Goal: Entertainment & Leisure: Consume media (video, audio)

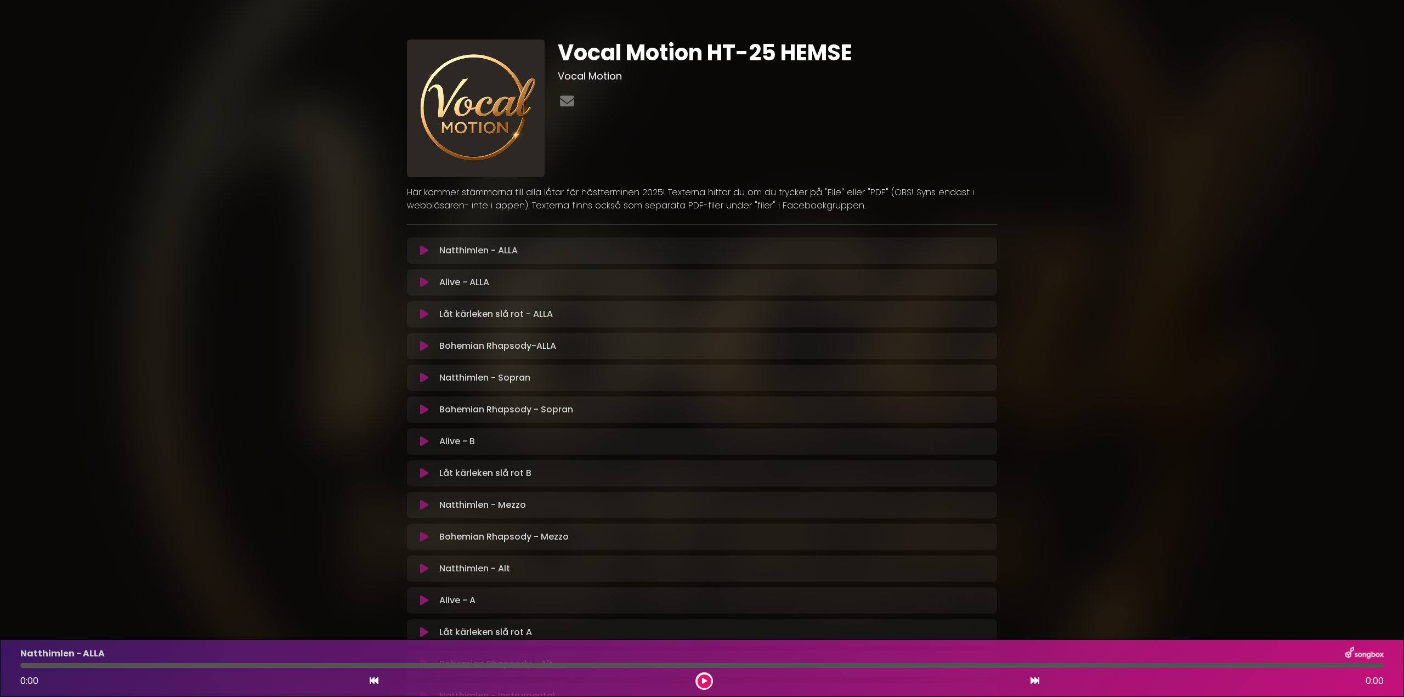
scroll to position [269, 0]
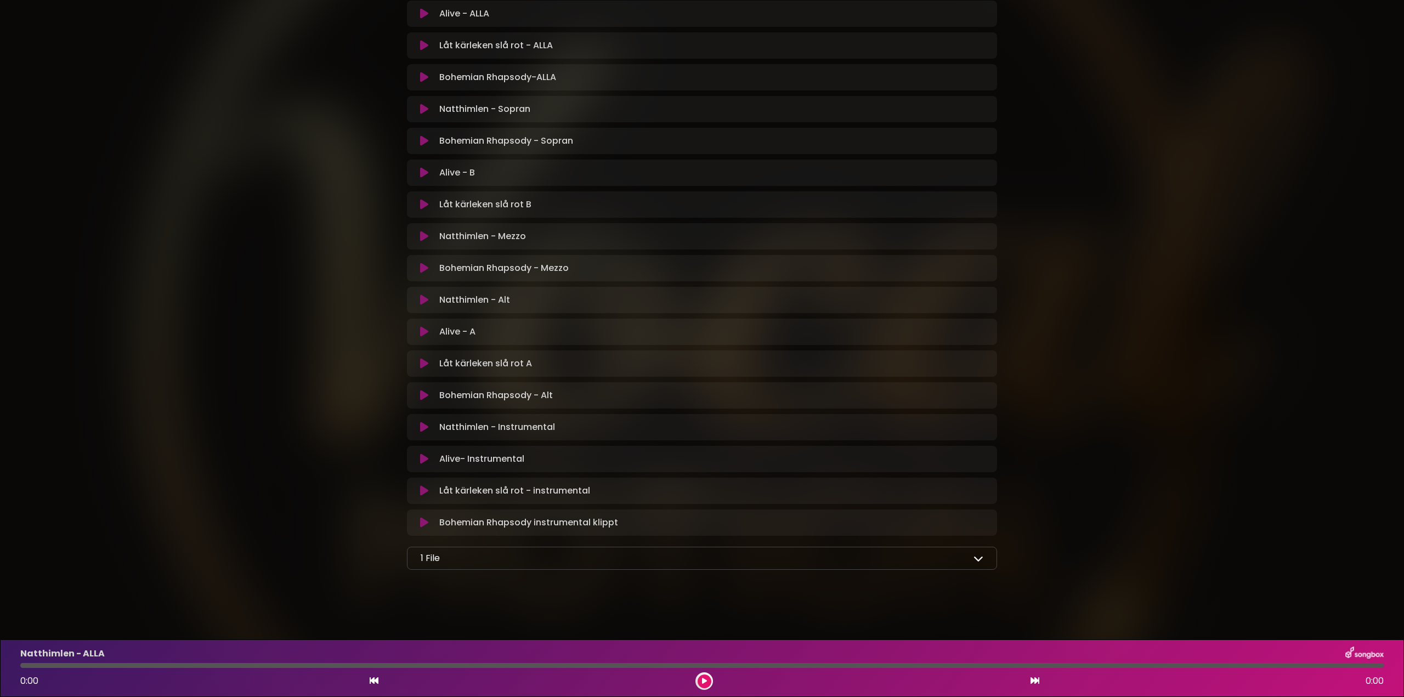
click at [422, 266] on icon at bounding box center [424, 268] width 8 height 11
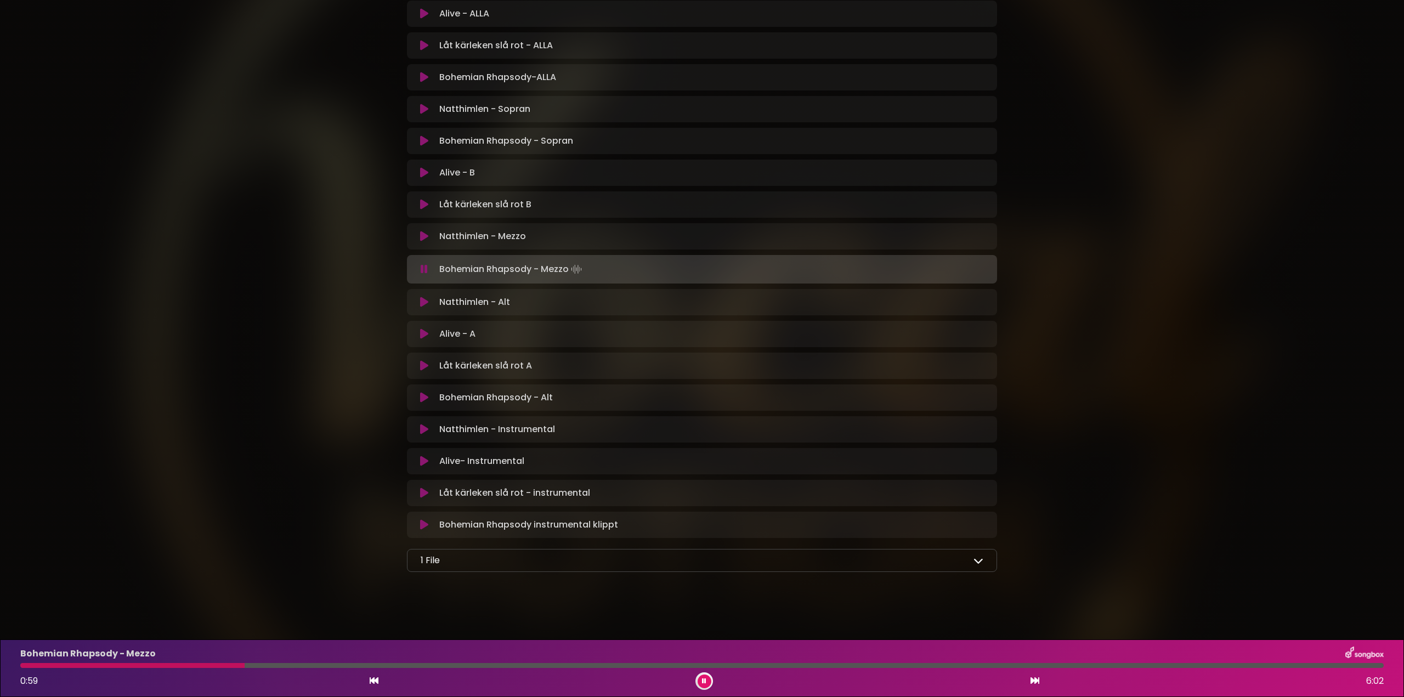
click at [743, 666] on div at bounding box center [702, 665] width 1364 height 5
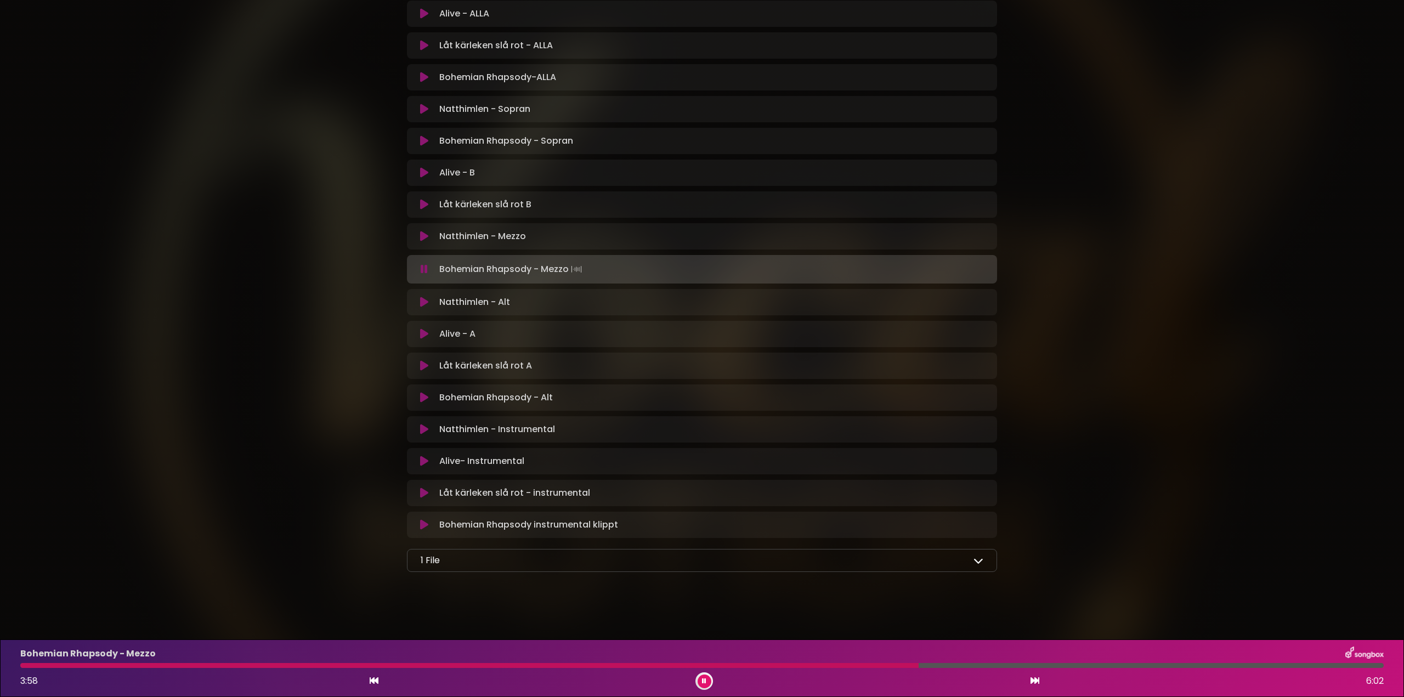
scroll to position [0, 0]
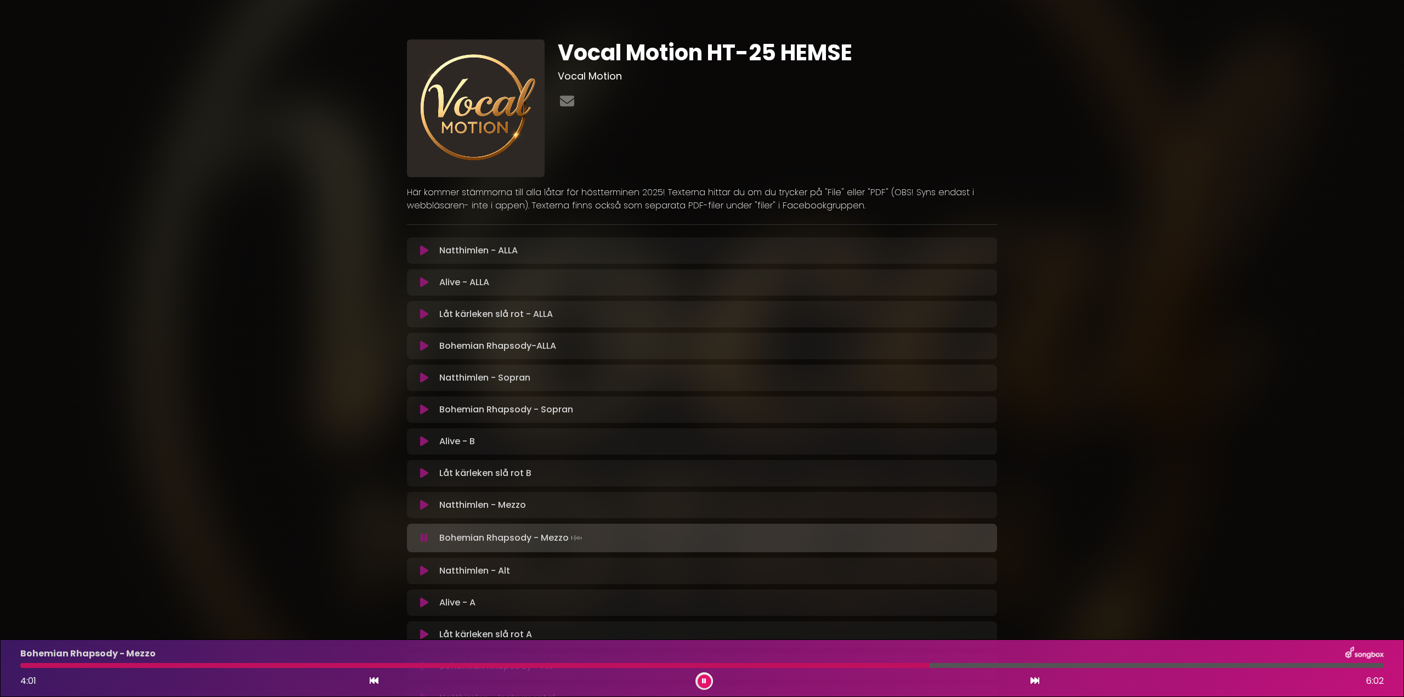
click at [425, 349] on icon at bounding box center [424, 346] width 8 height 11
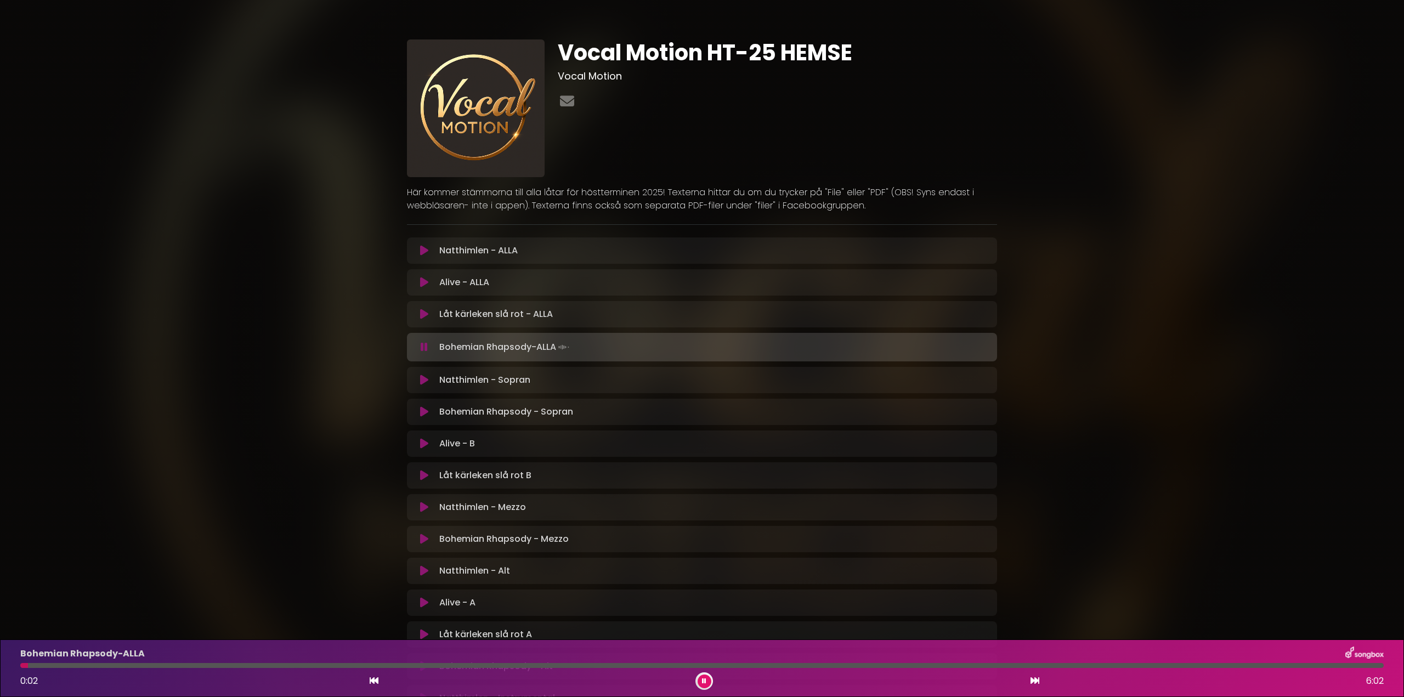
drag, startPoint x: 750, startPoint y: 670, endPoint x: 750, endPoint y: 663, distance: 7.2
click at [750, 670] on div "Bohemian Rhapsody-ALLA 0:02 6:02" at bounding box center [702, 668] width 1377 height 43
click at [750, 663] on div "Bohemian Rhapsody-ALLA 0:02 6:02" at bounding box center [702, 668] width 1377 height 43
click at [750, 664] on div at bounding box center [702, 665] width 1364 height 5
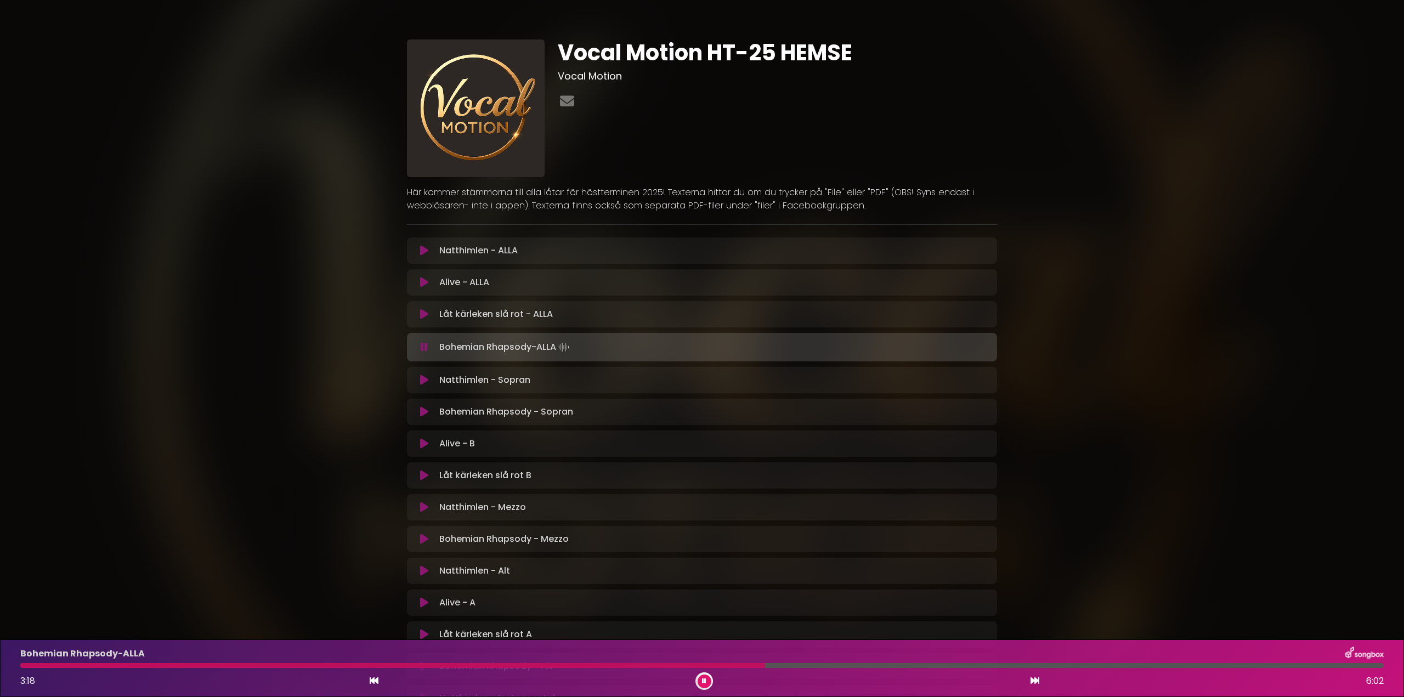
click at [733, 666] on div at bounding box center [392, 665] width 745 height 5
click at [705, 686] on button at bounding box center [705, 682] width 14 height 14
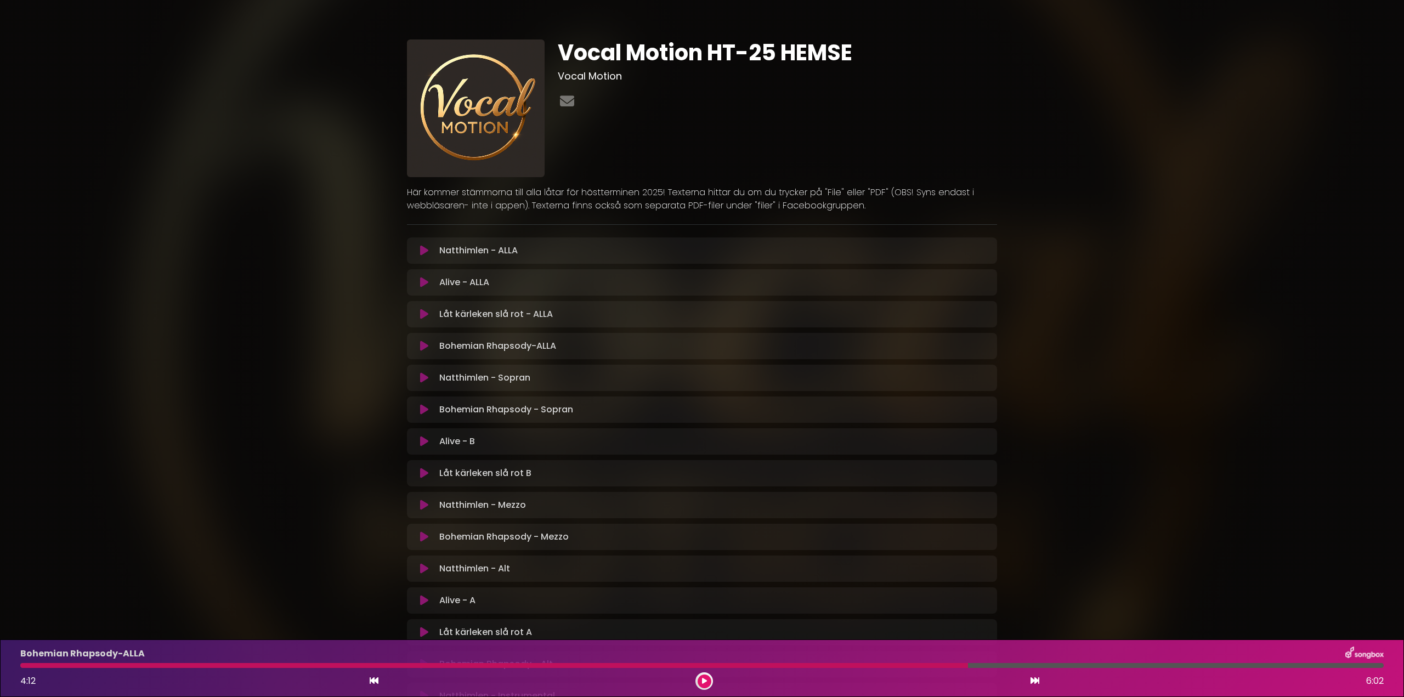
scroll to position [269, 0]
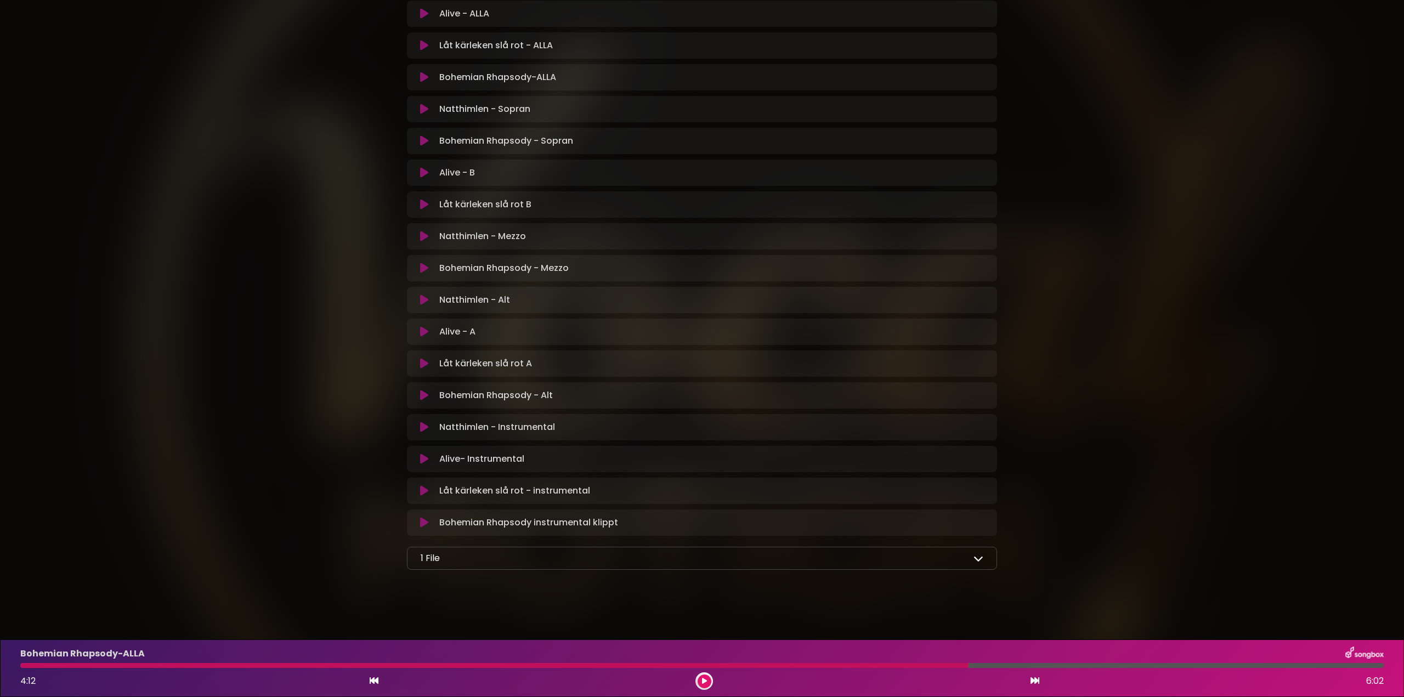
click at [424, 236] on icon at bounding box center [424, 236] width 8 height 11
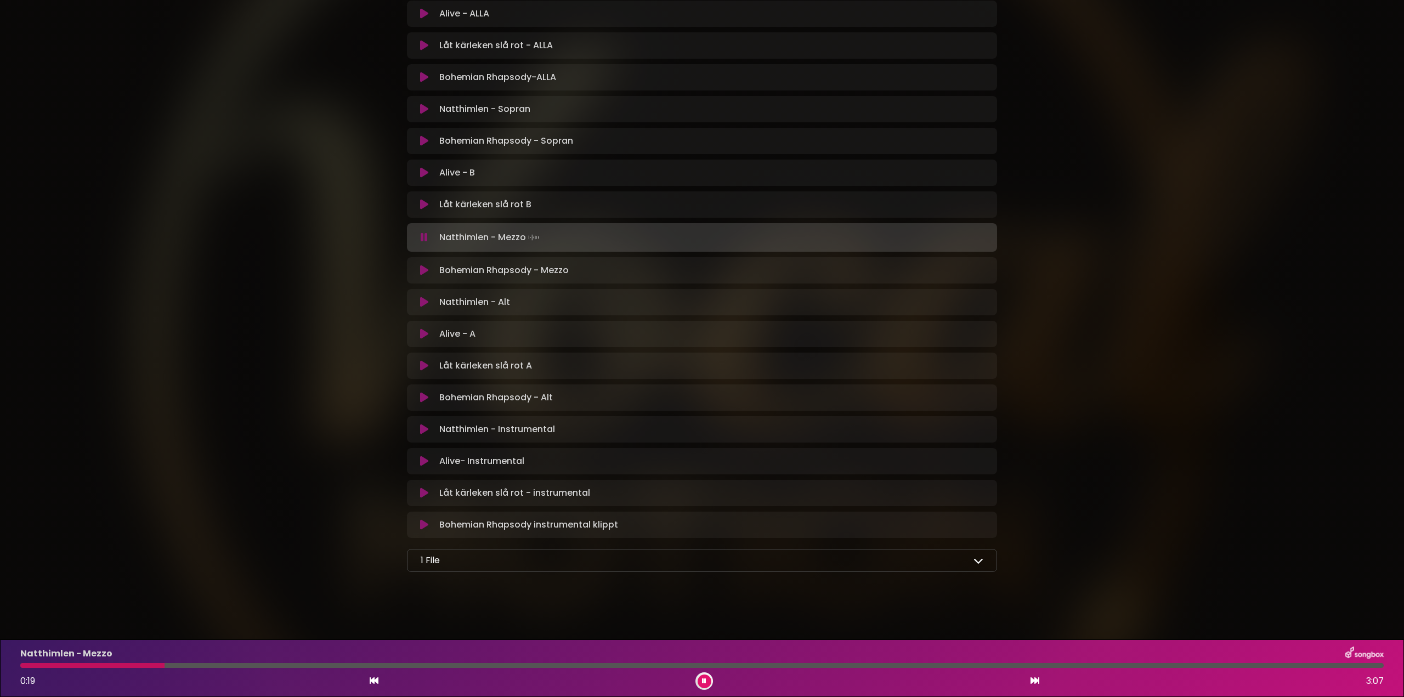
click at [421, 236] on icon at bounding box center [424, 237] width 7 height 11
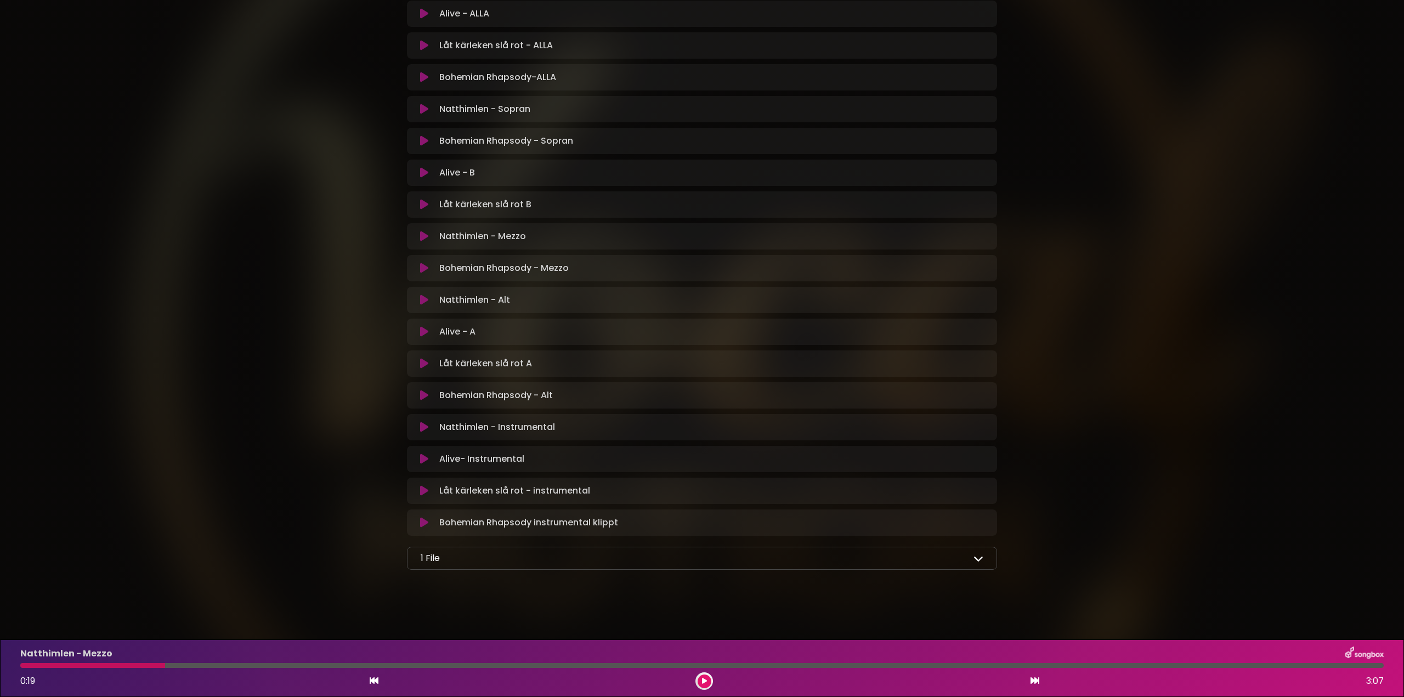
click at [705, 679] on icon at bounding box center [704, 681] width 5 height 7
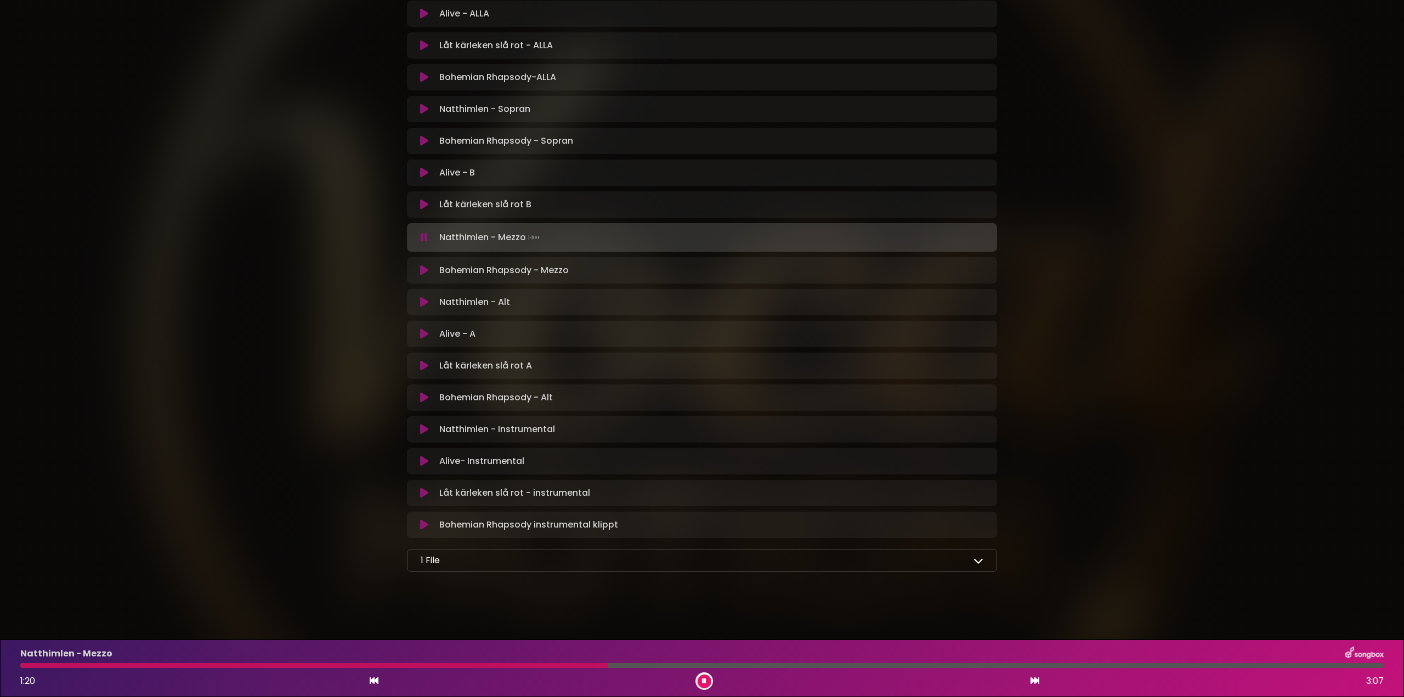
click at [708, 681] on button at bounding box center [705, 682] width 14 height 14
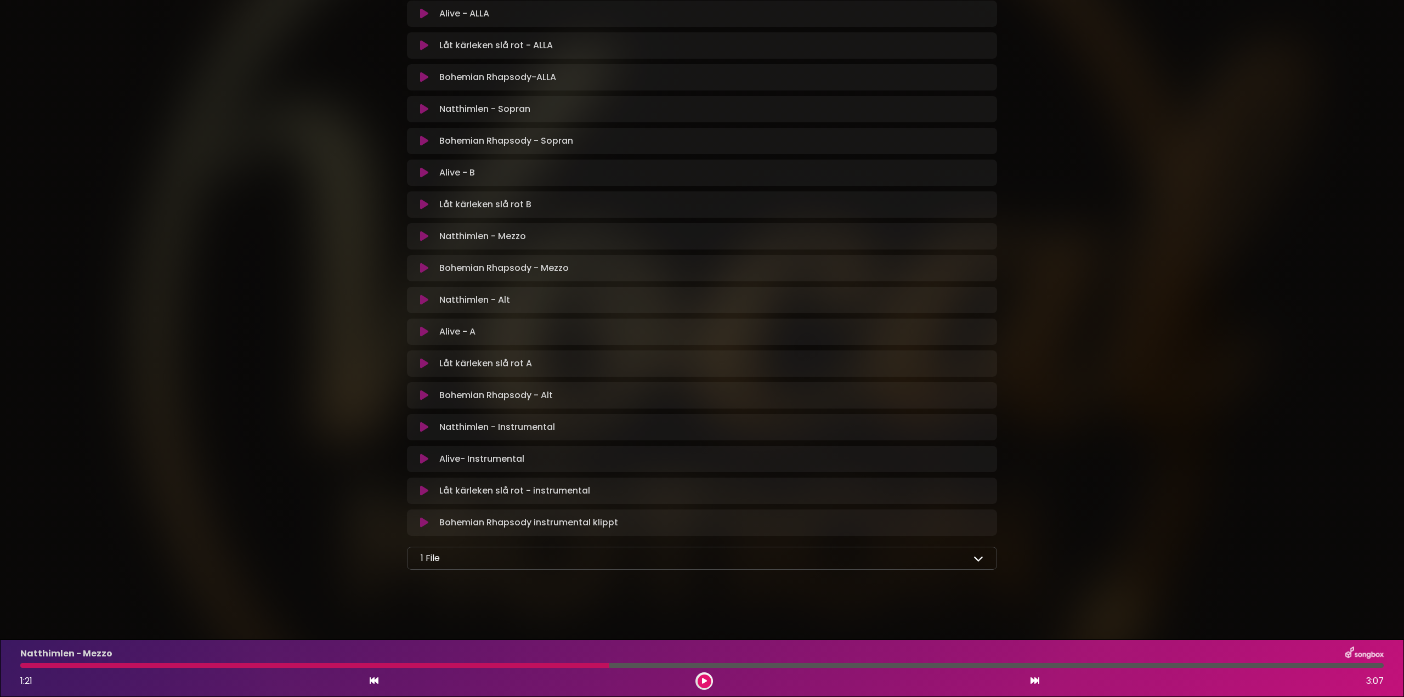
click at [708, 681] on button at bounding box center [705, 682] width 14 height 14
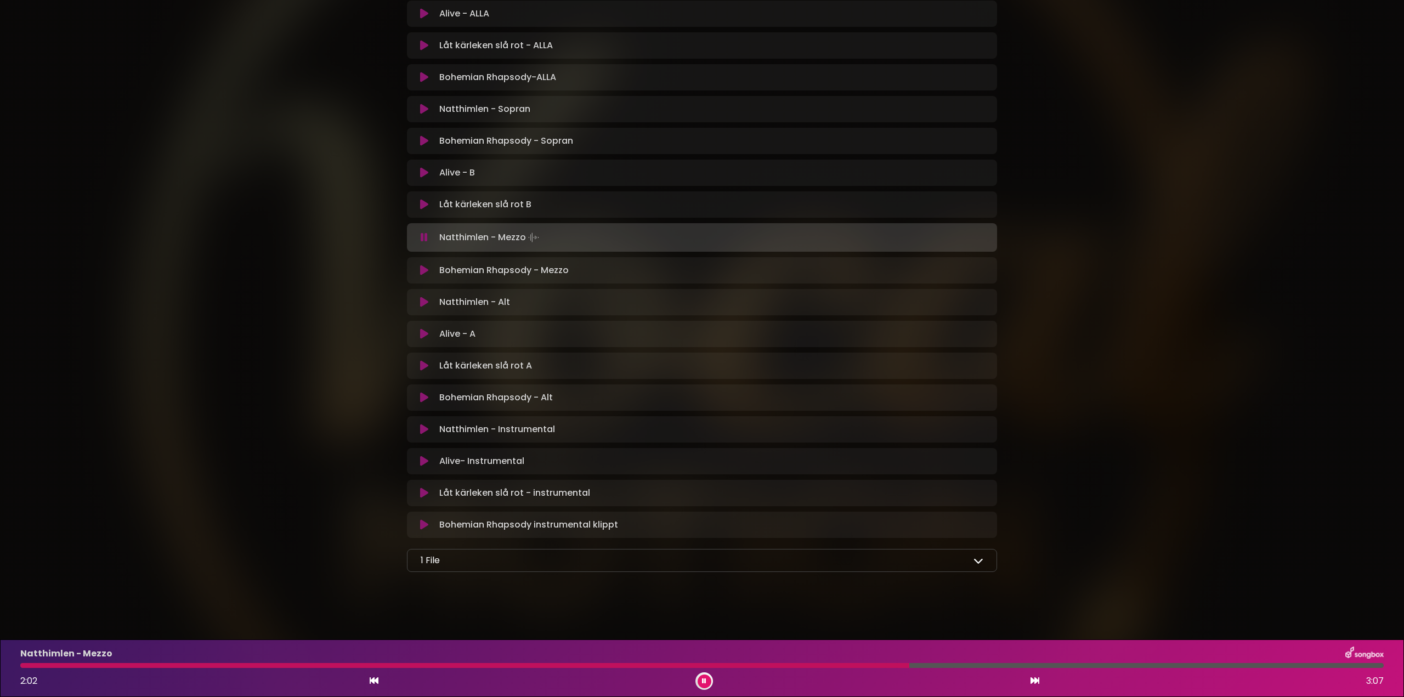
click at [910, 664] on div at bounding box center [464, 665] width 889 height 5
click at [1193, 665] on div at bounding box center [606, 665] width 1173 height 5
click at [1179, 660] on div "Natthimlen - Mezzo 2:42 3:07" at bounding box center [702, 668] width 1377 height 43
click at [1182, 669] on div "Natthimlen - Mezzo 2:43 3:07" at bounding box center [702, 668] width 1377 height 43
click at [1179, 664] on div at bounding box center [616, 665] width 1193 height 5
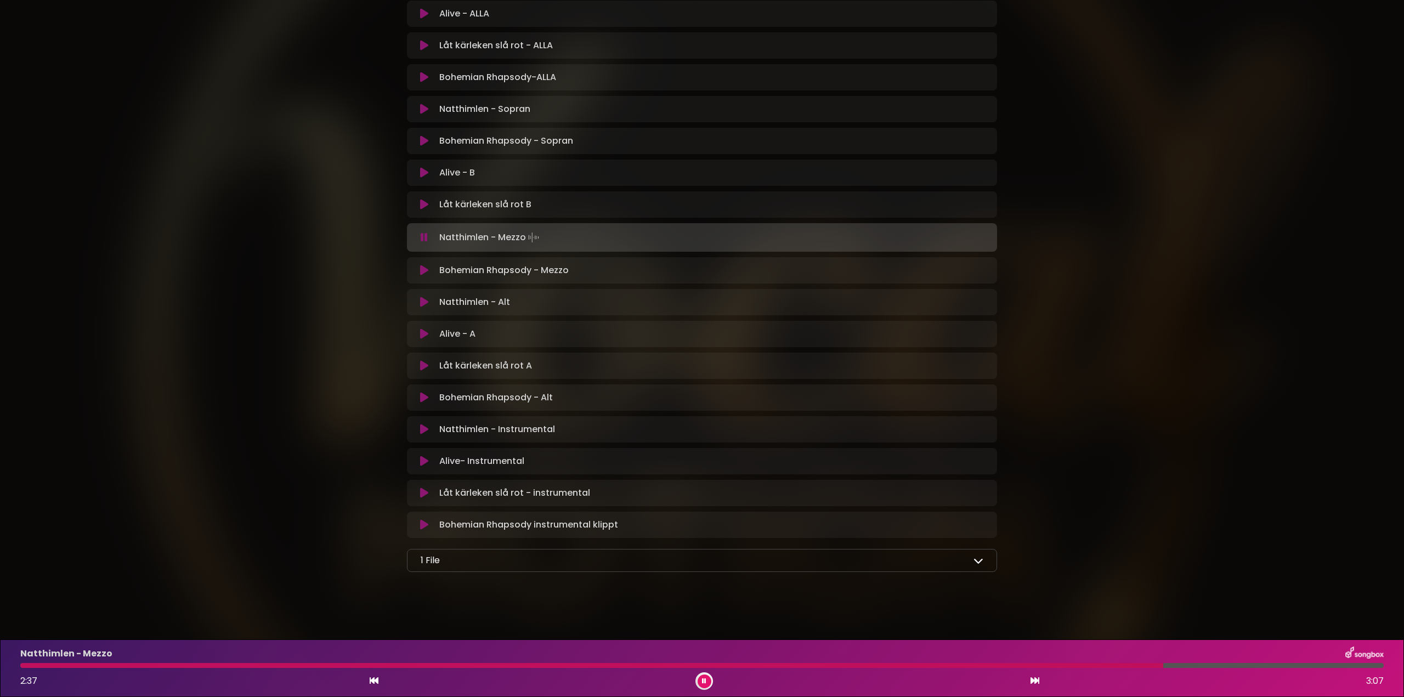
click at [1163, 664] on div at bounding box center [591, 665] width 1143 height 5
drag, startPoint x: 425, startPoint y: 330, endPoint x: 433, endPoint y: 336, distance: 9.4
click at [430, 334] on button at bounding box center [424, 334] width 21 height 11
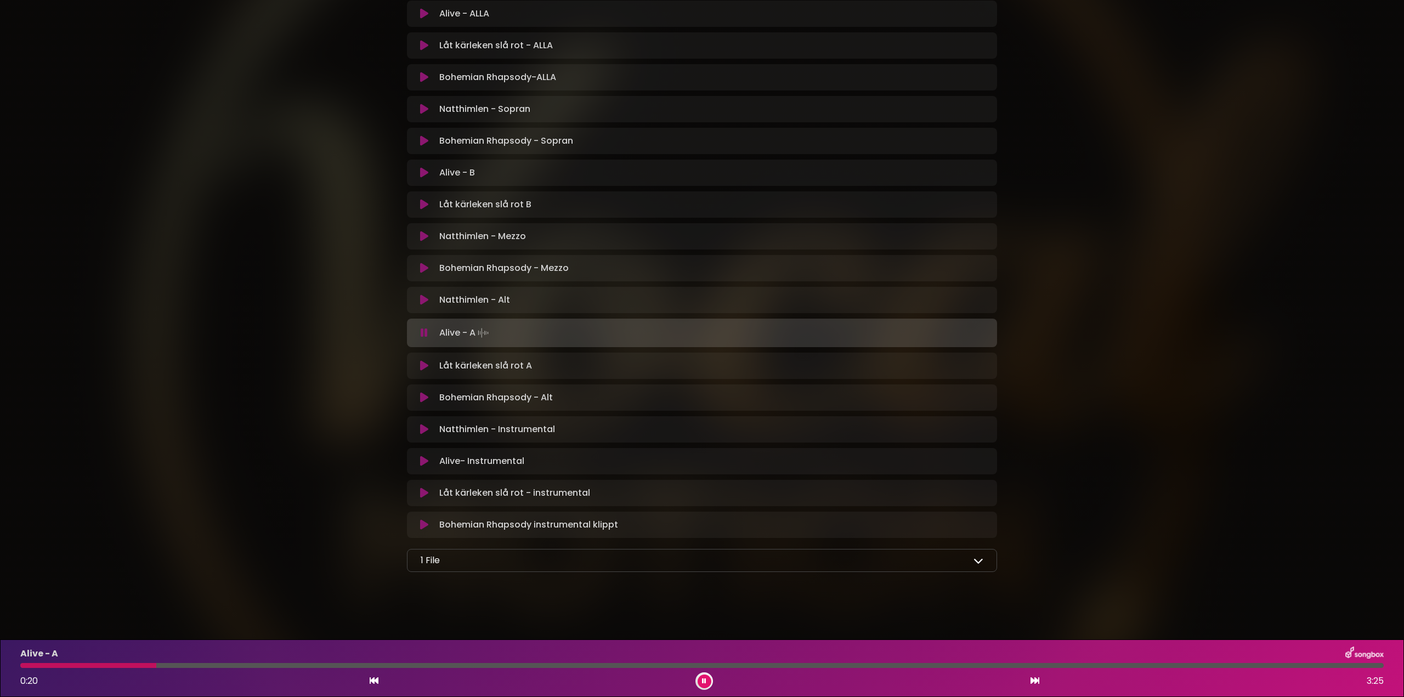
drag, startPoint x: 151, startPoint y: 666, endPoint x: 156, endPoint y: 670, distance: 6.6
click at [156, 670] on div "Alive - A 0:20 3:25" at bounding box center [702, 668] width 1377 height 43
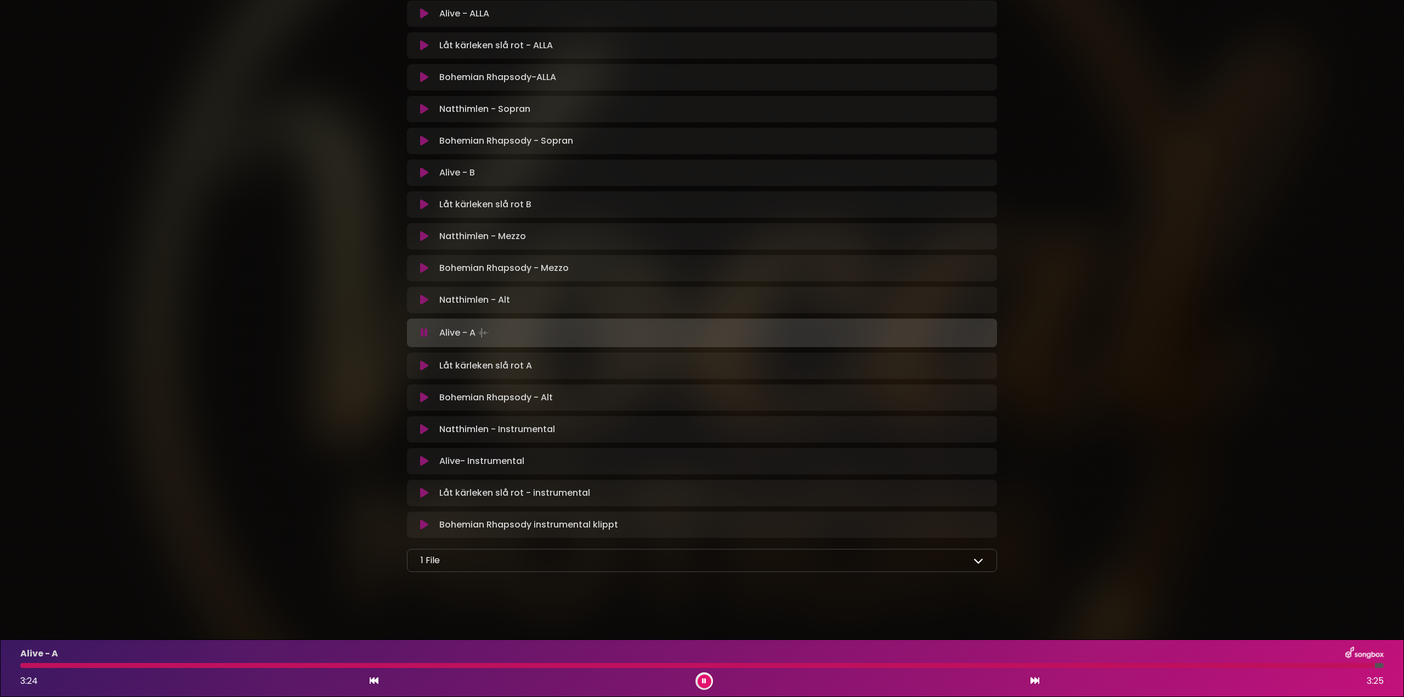
click at [422, 364] on icon at bounding box center [424, 365] width 8 height 11
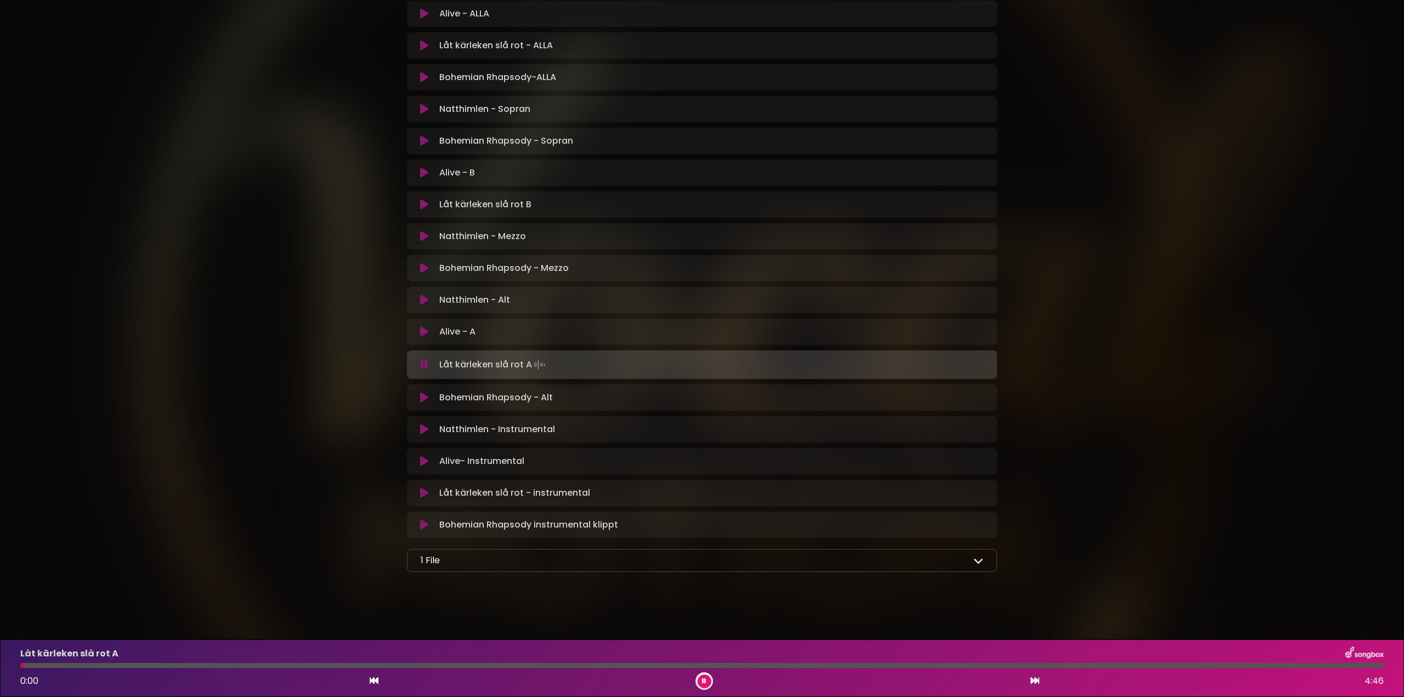
click at [53, 665] on div at bounding box center [702, 665] width 1364 height 5
click at [99, 666] on div at bounding box center [702, 665] width 1364 height 5
click at [138, 664] on div at bounding box center [702, 665] width 1364 height 5
click at [122, 665] on div at bounding box center [81, 665] width 123 height 5
click at [157, 667] on div at bounding box center [88, 665] width 137 height 5
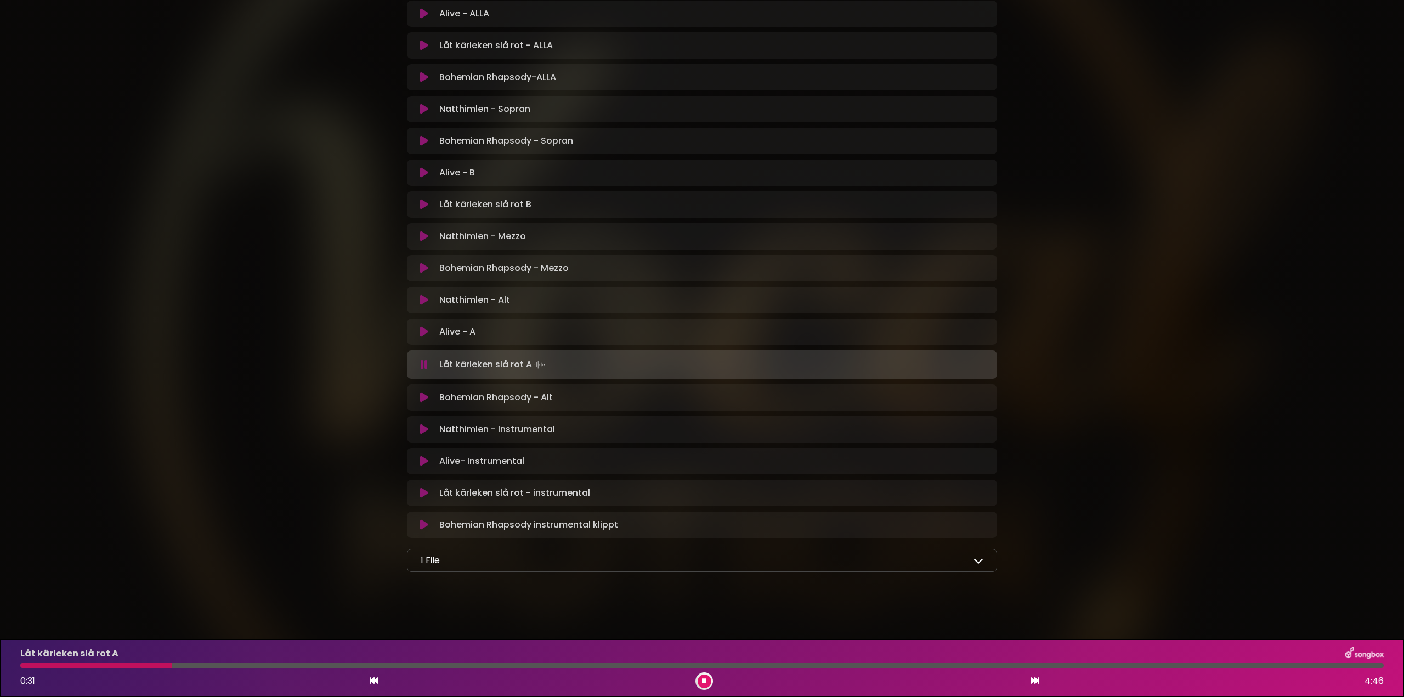
click at [142, 665] on div at bounding box center [95, 665] width 151 height 5
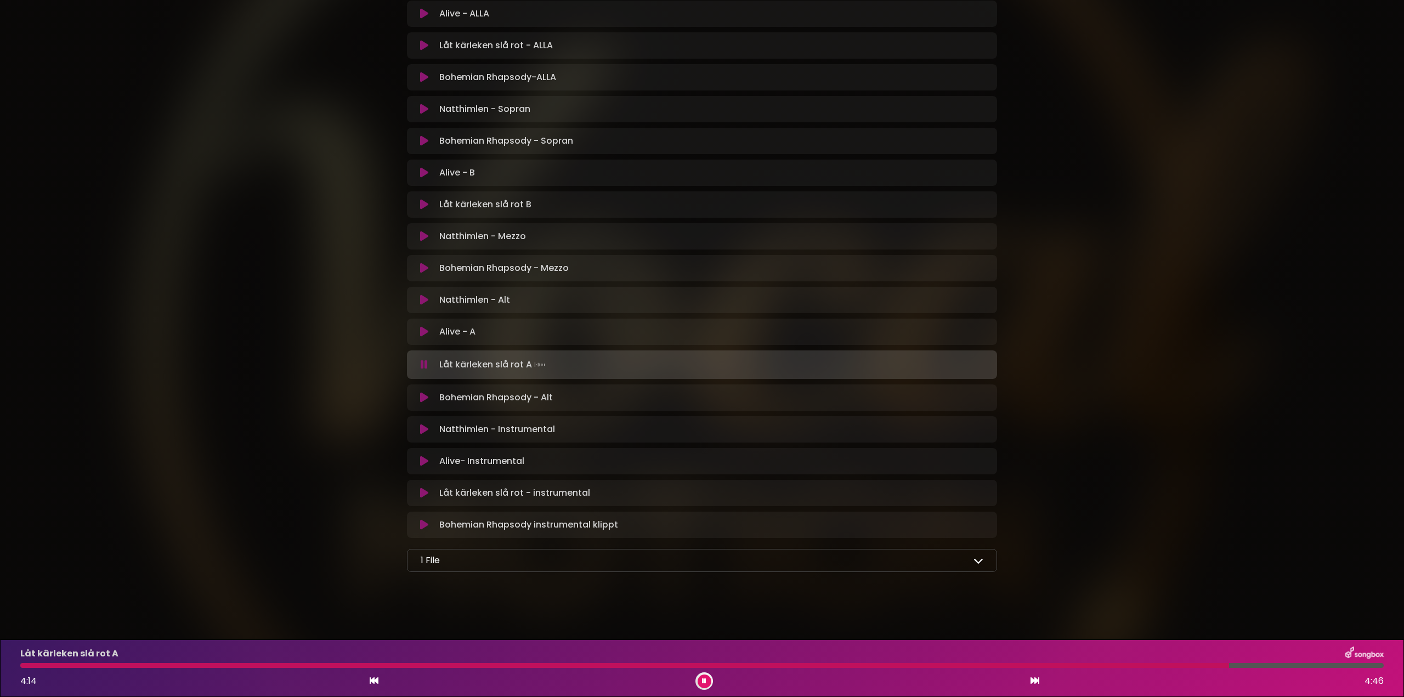
click at [426, 363] on icon at bounding box center [424, 364] width 7 height 11
